Goal: Navigation & Orientation: Find specific page/section

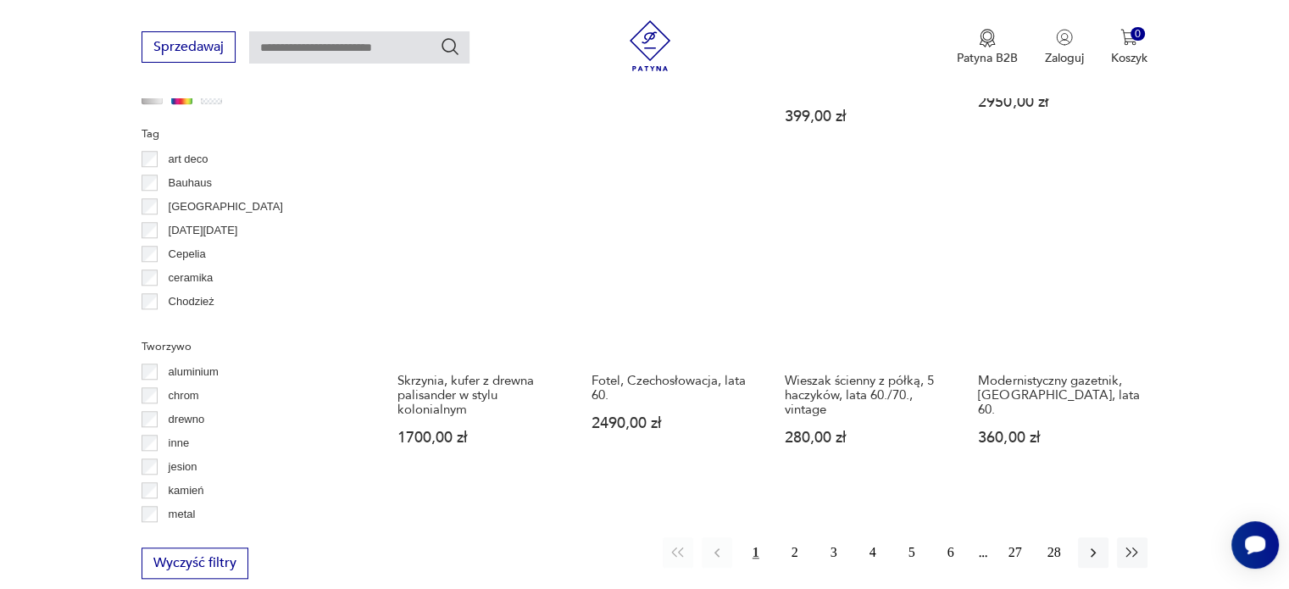
scroll to position [1550, 0]
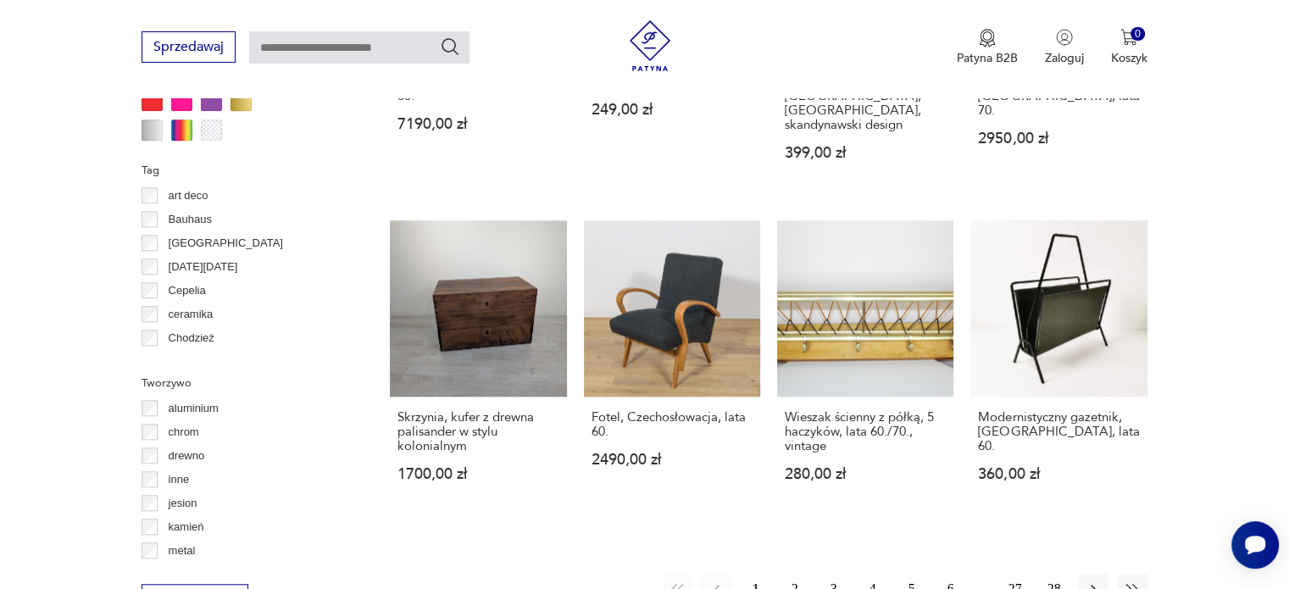
click at [793, 574] on button "2" at bounding box center [795, 589] width 31 height 31
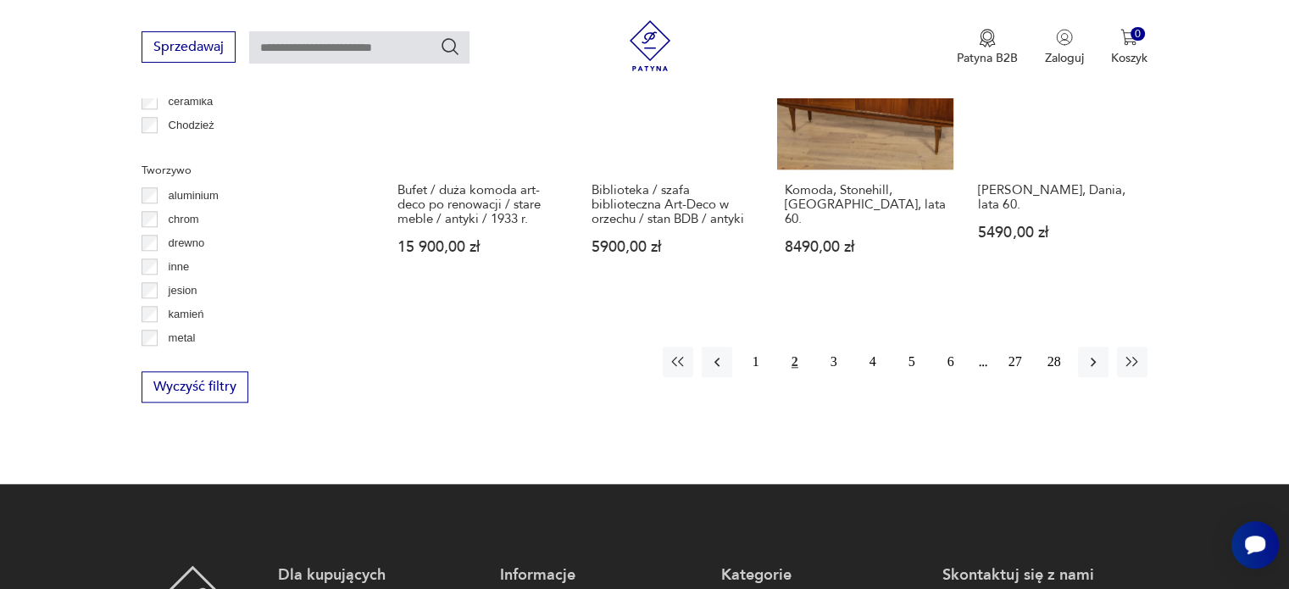
scroll to position [1806, 0]
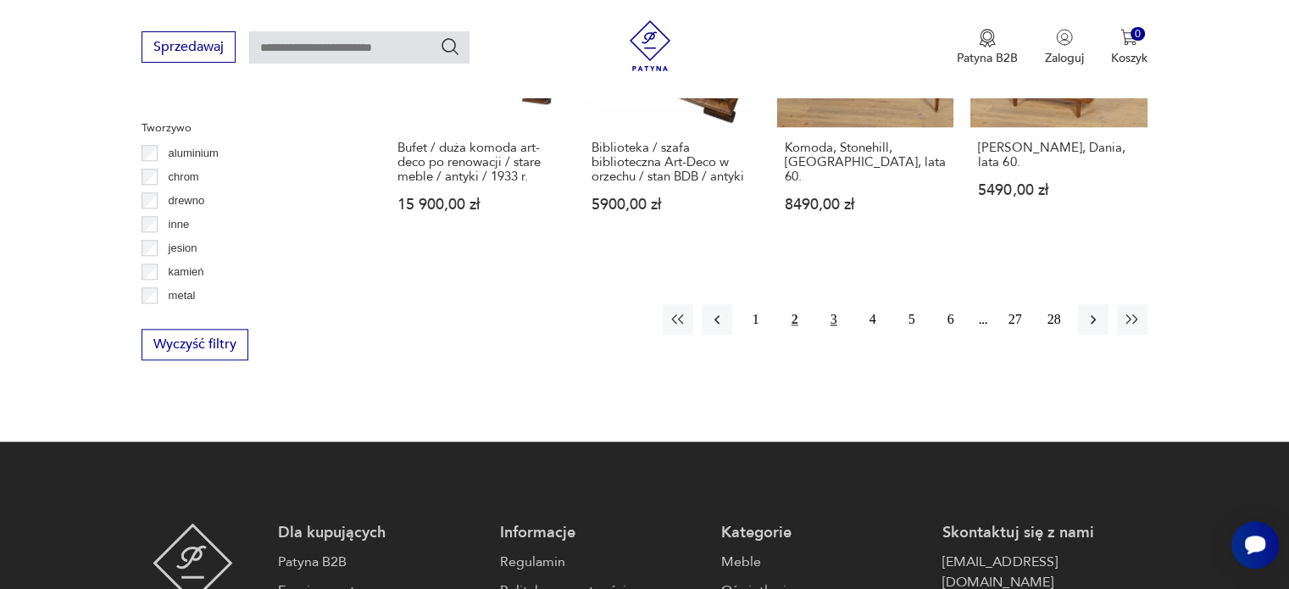
click at [827, 319] on button "3" at bounding box center [834, 319] width 31 height 31
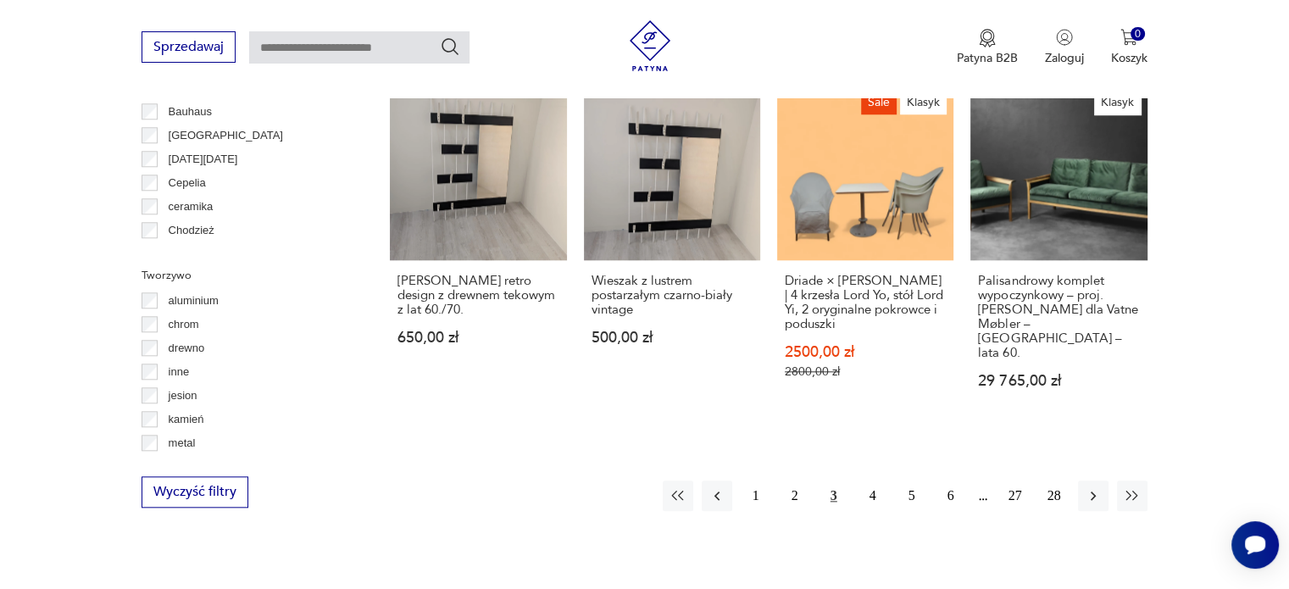
scroll to position [1806, 0]
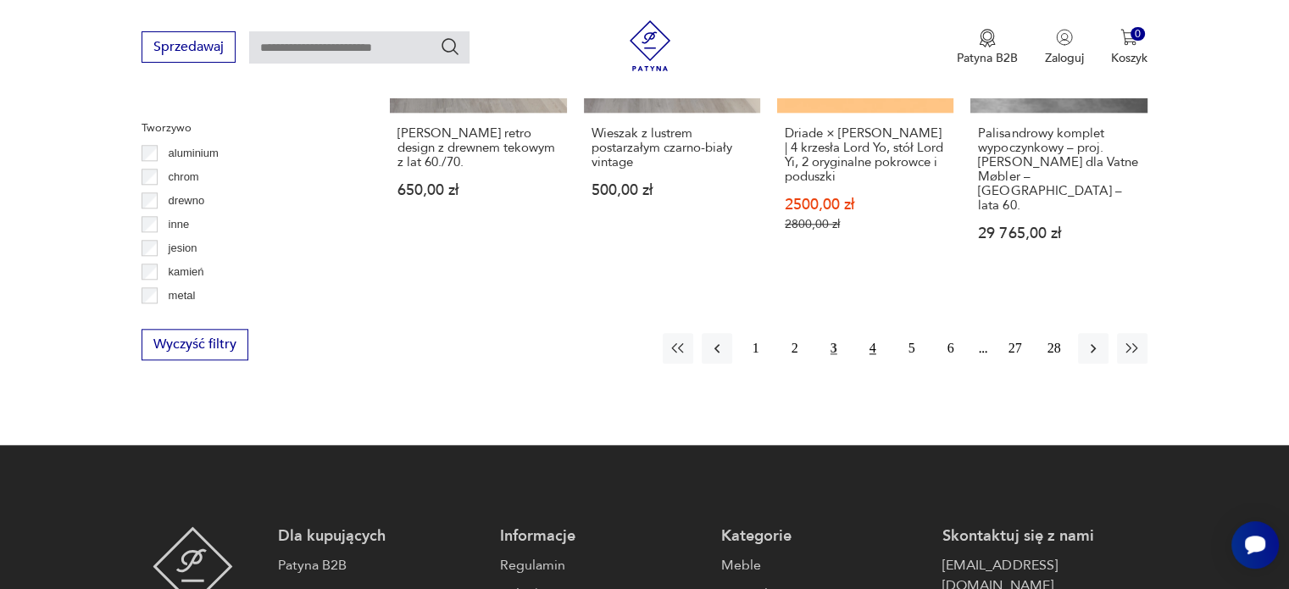
click at [877, 333] on button "4" at bounding box center [873, 348] width 31 height 31
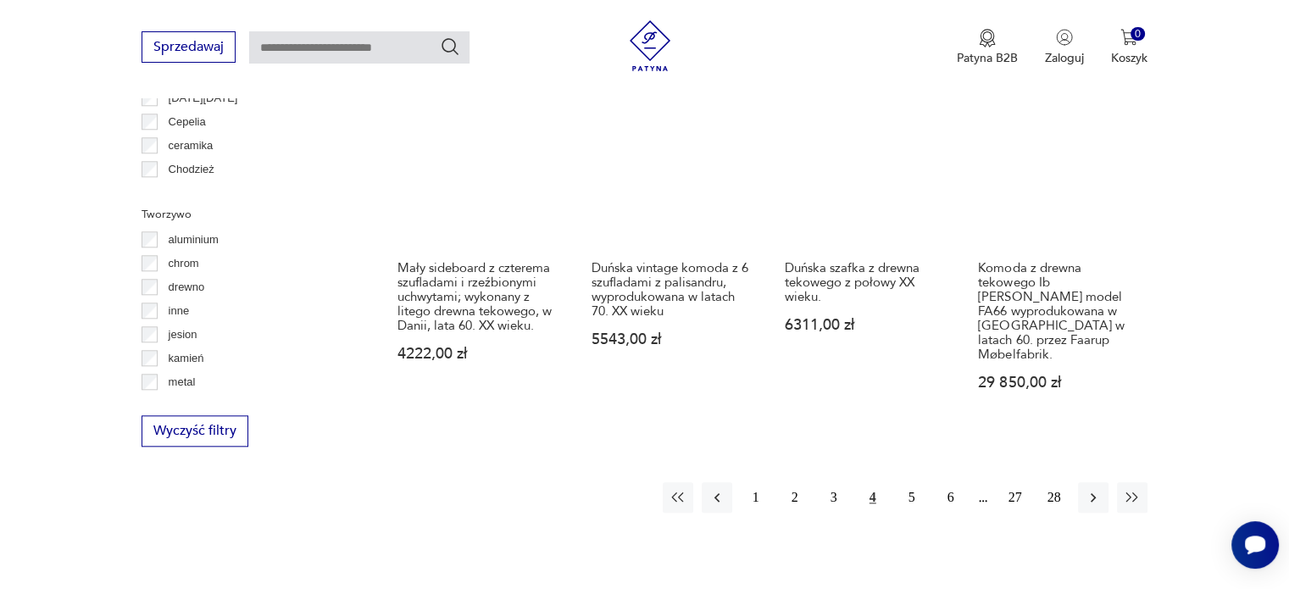
scroll to position [1721, 0]
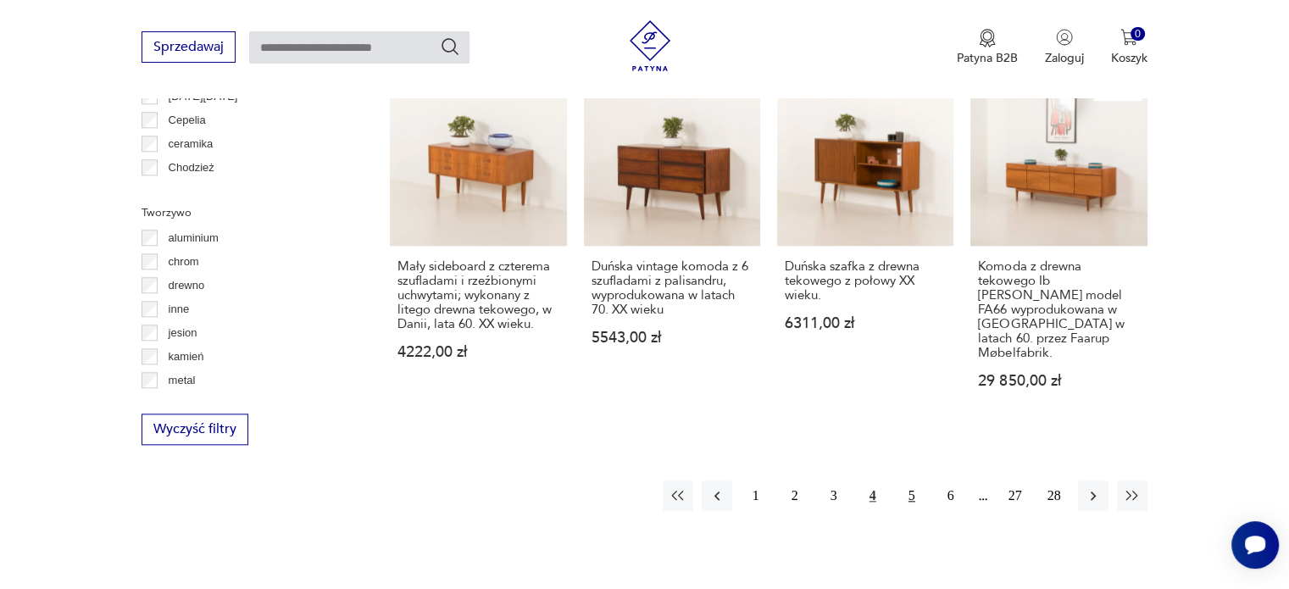
click at [913, 481] on button "5" at bounding box center [912, 496] width 31 height 31
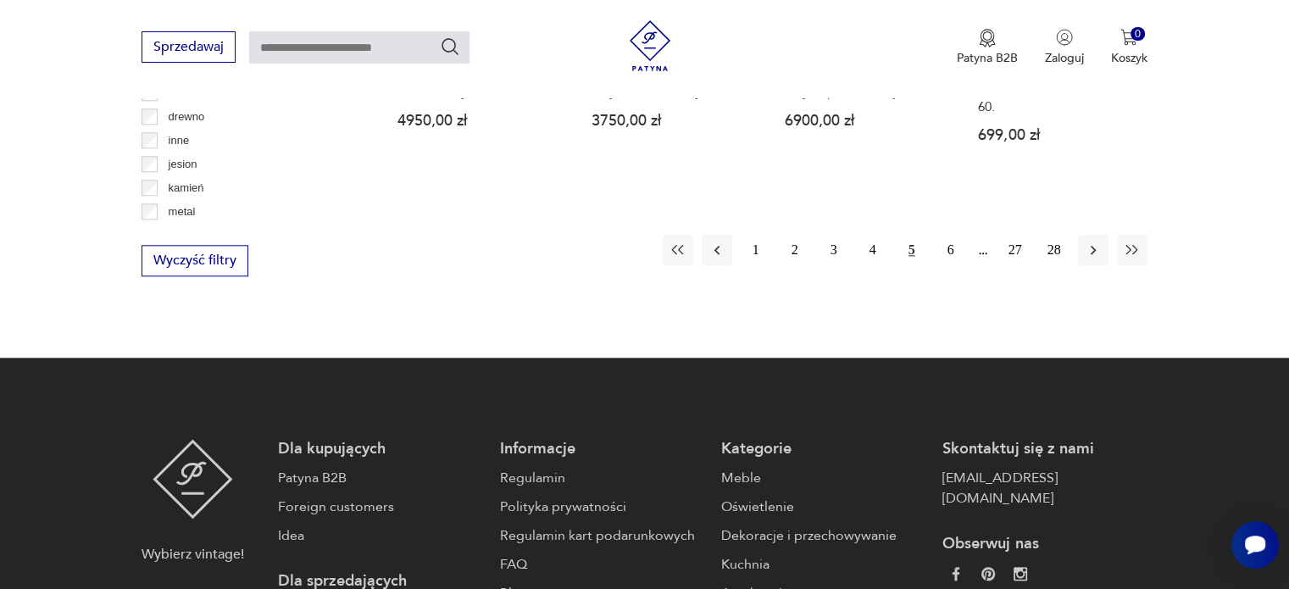
scroll to position [1890, 0]
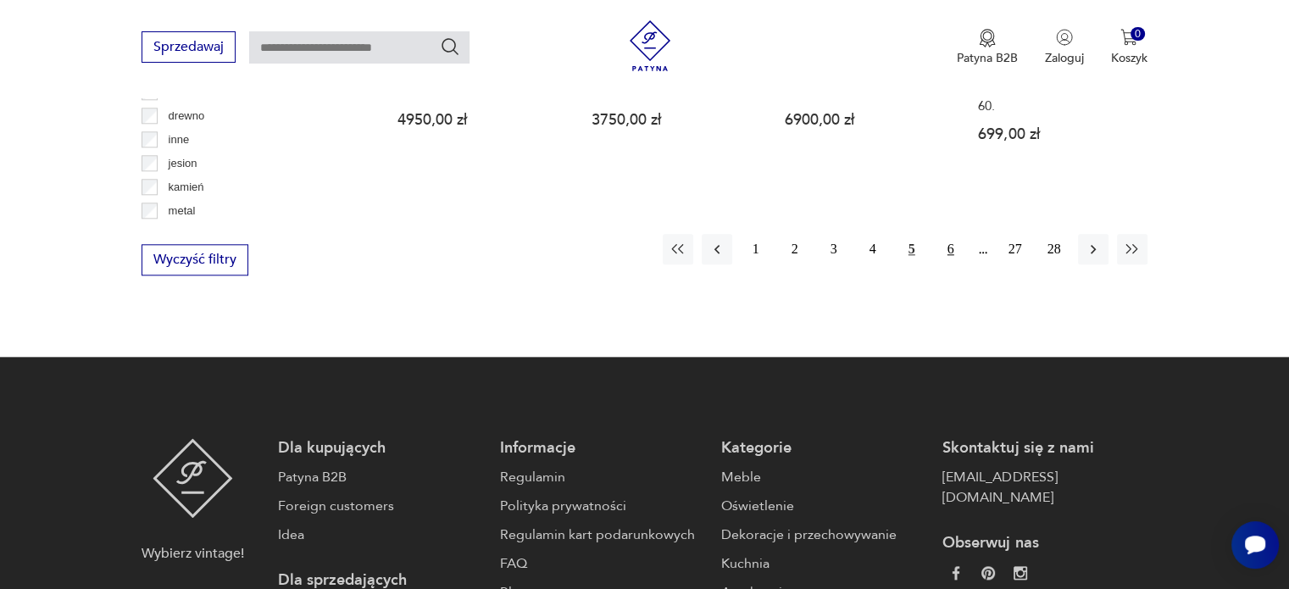
click at [953, 234] on button "6" at bounding box center [951, 249] width 31 height 31
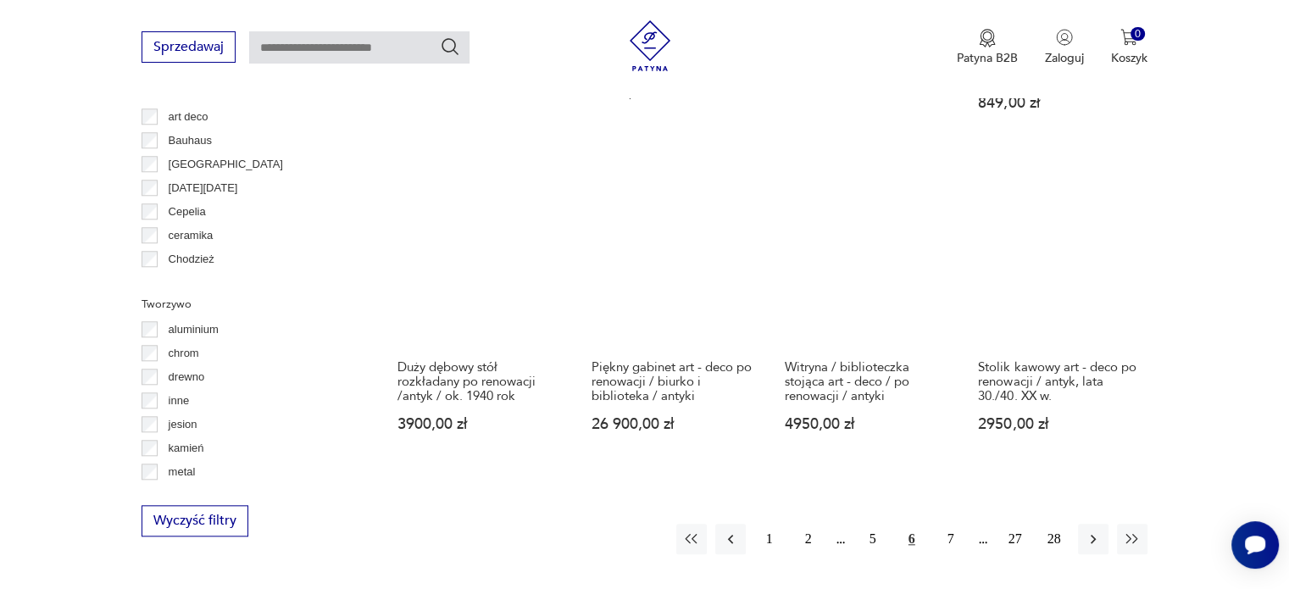
scroll to position [1721, 0]
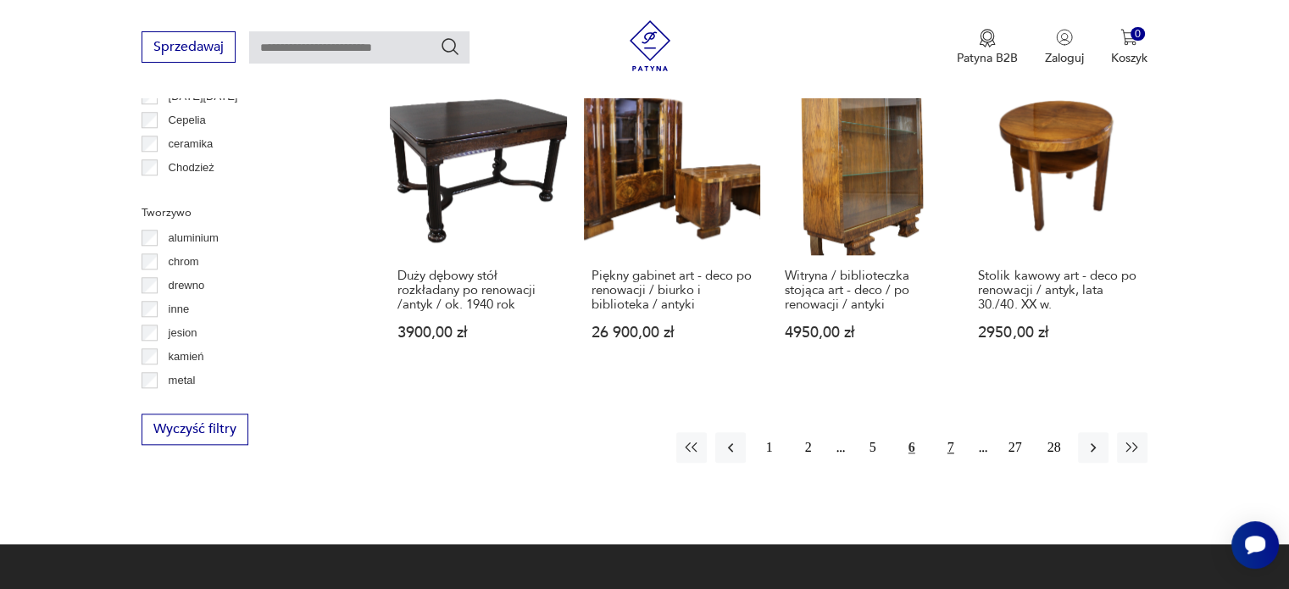
click at [950, 432] on button "7" at bounding box center [951, 447] width 31 height 31
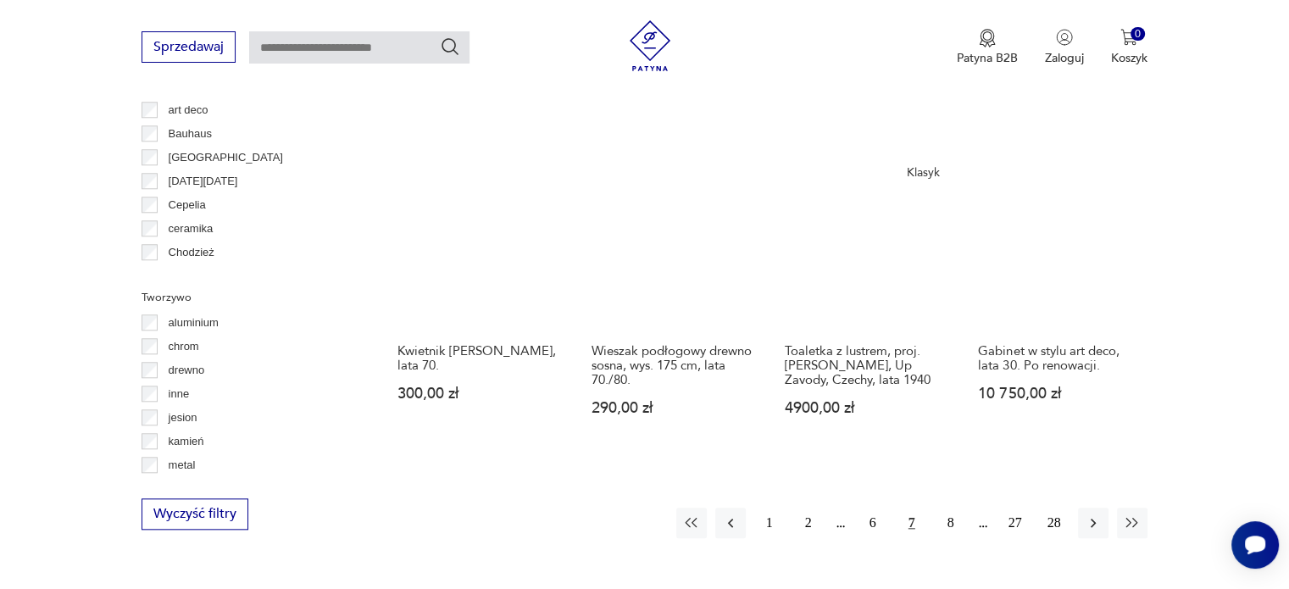
scroll to position [1721, 0]
